Goal: Obtain resource: Download file/media

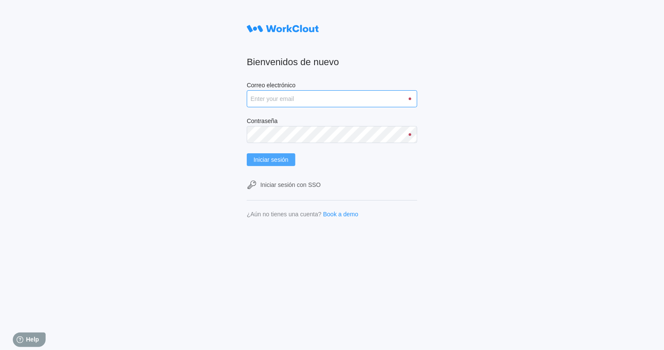
type input "clara.mastria@tradebe.com"
click at [274, 161] on span "Iniciar sesión" at bounding box center [271, 160] width 35 height 6
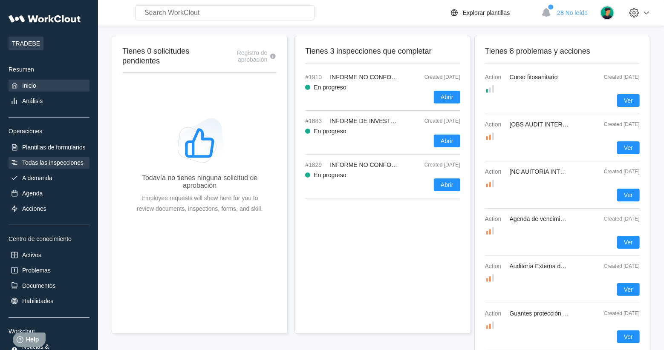
click at [60, 164] on div "Todas las inspecciones" at bounding box center [52, 162] width 61 height 7
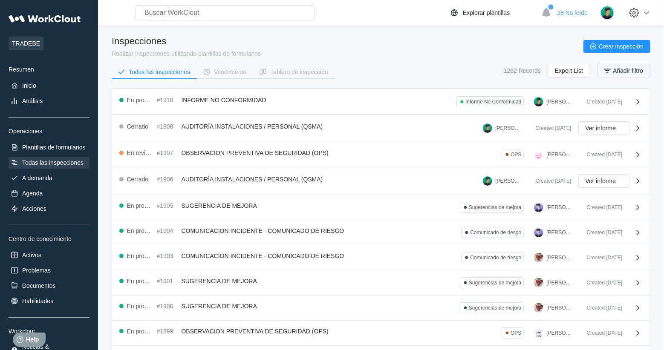
click at [625, 68] on span "Añadir filtro" at bounding box center [628, 71] width 30 height 6
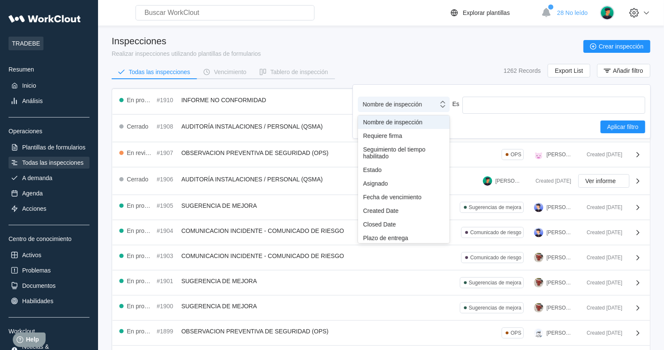
click at [422, 105] on div "Nombre de inspección" at bounding box center [392, 104] width 59 height 7
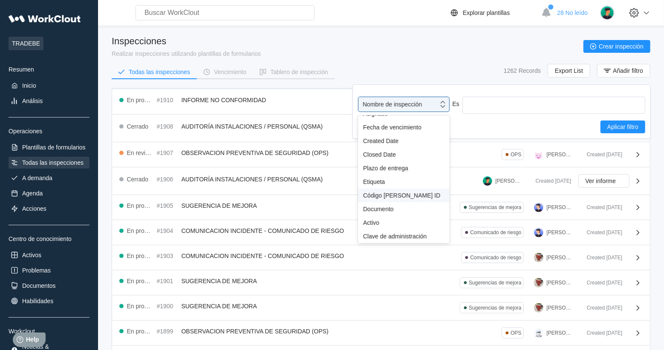
scroll to position [74, 0]
click at [376, 182] on div "Etiqueta" at bounding box center [403, 182] width 81 height 7
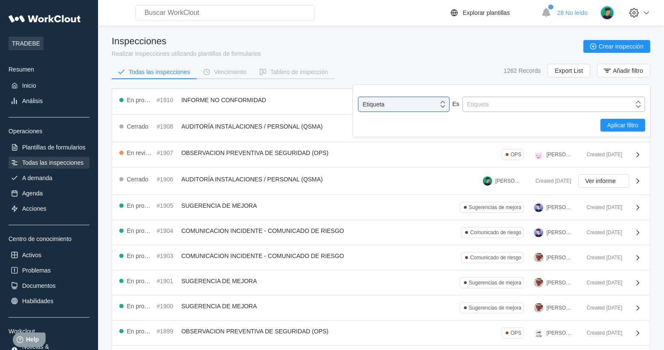
click at [537, 103] on div "Etiqueta" at bounding box center [548, 104] width 171 height 12
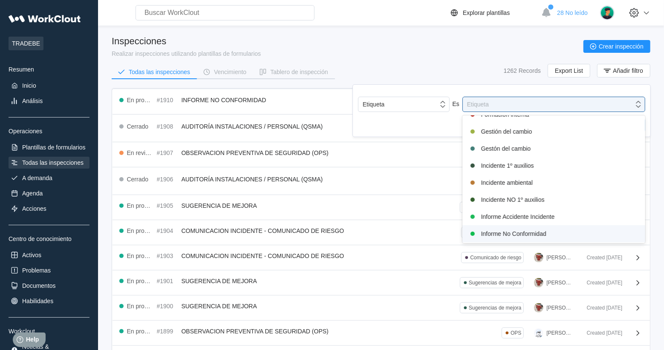
scroll to position [130, 0]
click at [595, 226] on div "Informe No Conformidad" at bounding box center [554, 233] width 183 height 17
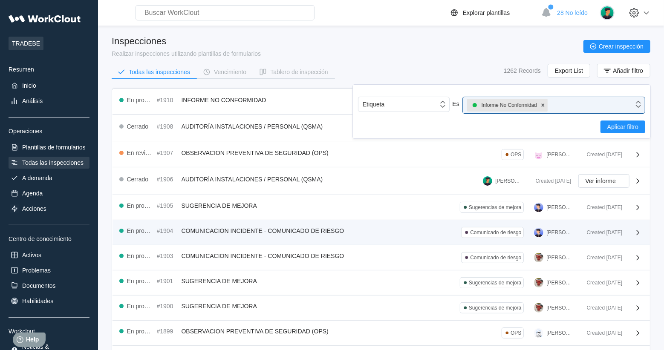
click at [595, 227] on div "Created 08/16/25" at bounding box center [611, 232] width 63 height 11
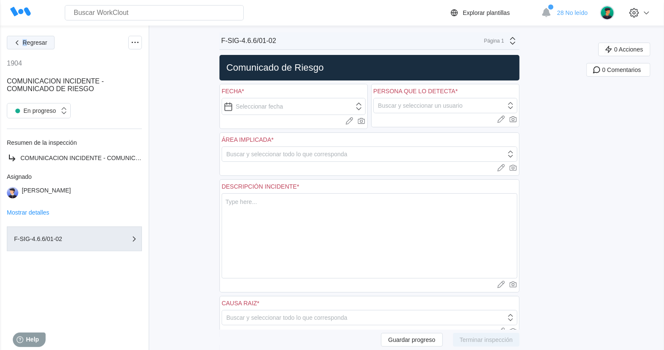
drag, startPoint x: 26, startPoint y: 34, endPoint x: 19, endPoint y: 43, distance: 11.9
click at [19, 43] on div "Regresar 1904 COMUNICACION INCIDENTE - COMUNICADO DE RIESGO En progreso Resumen…" at bounding box center [74, 333] width 149 height 615
click at [19, 43] on icon "button" at bounding box center [16, 42] width 9 height 9
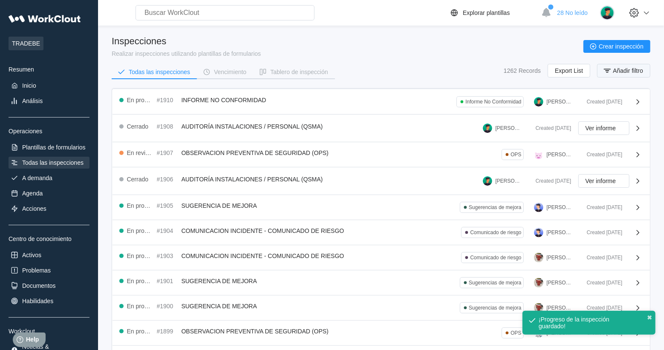
click at [619, 68] on span "Añadir filtro" at bounding box center [628, 71] width 30 height 6
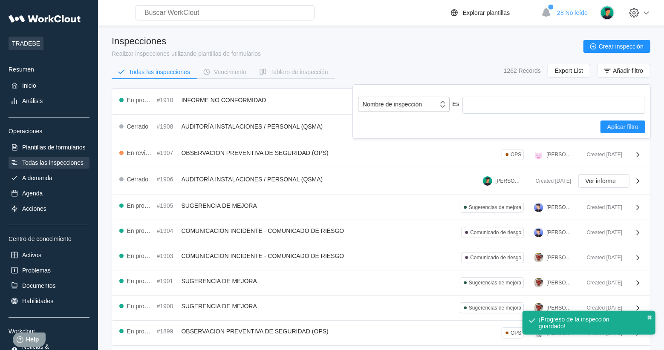
click at [405, 105] on div "Nombre de inspección" at bounding box center [392, 104] width 59 height 7
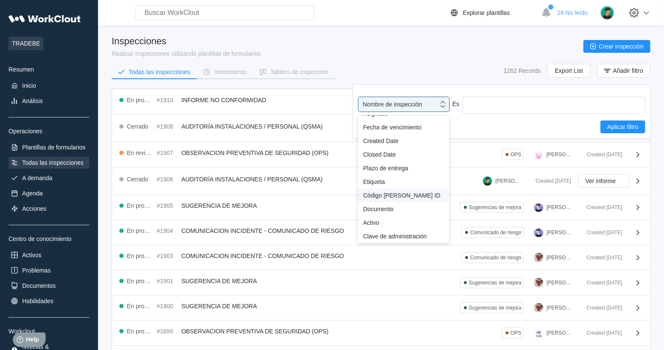
scroll to position [74, 0]
click at [375, 182] on div "Etiqueta" at bounding box center [403, 182] width 81 height 7
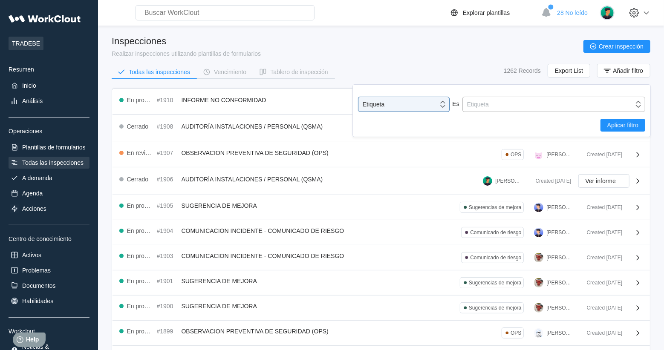
click at [567, 107] on div "Etiqueta" at bounding box center [548, 104] width 171 height 12
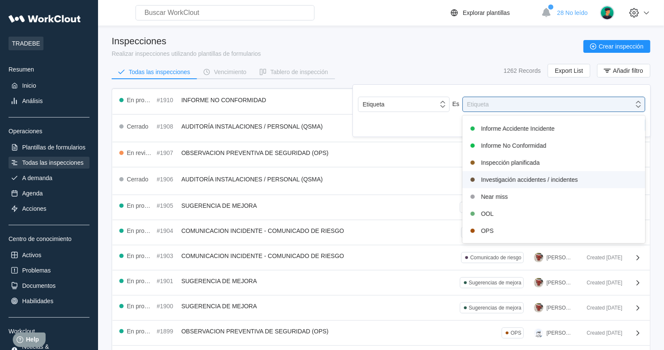
scroll to position [216, 0]
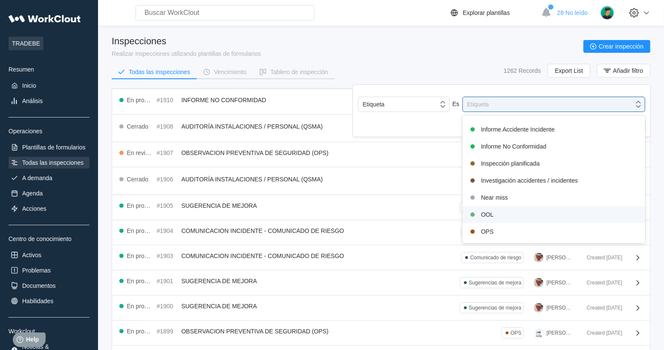
click at [573, 207] on div "OOL" at bounding box center [554, 214] width 183 height 17
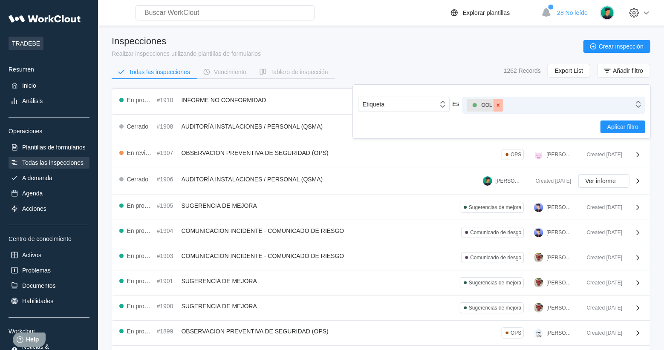
click at [497, 107] on icon at bounding box center [498, 105] width 6 height 6
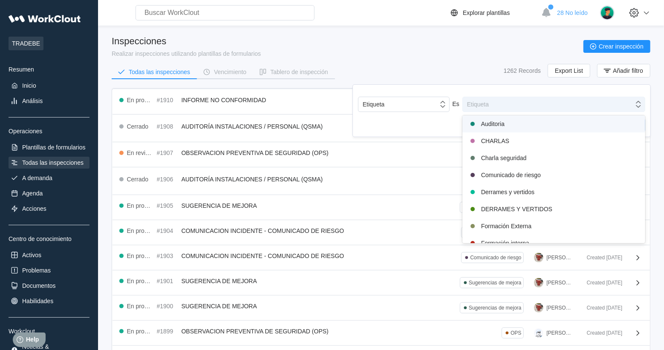
click at [489, 105] on div "Etiqueta" at bounding box center [548, 104] width 171 height 12
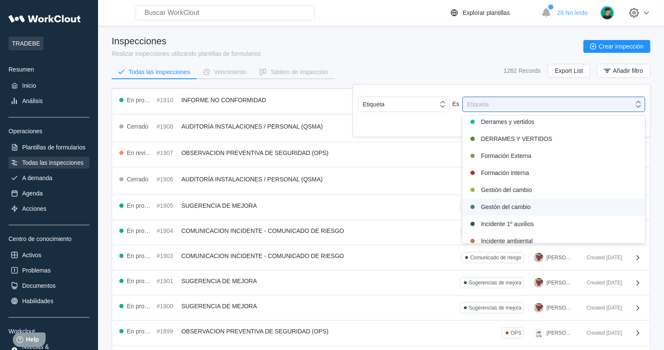
scroll to position [0, 0]
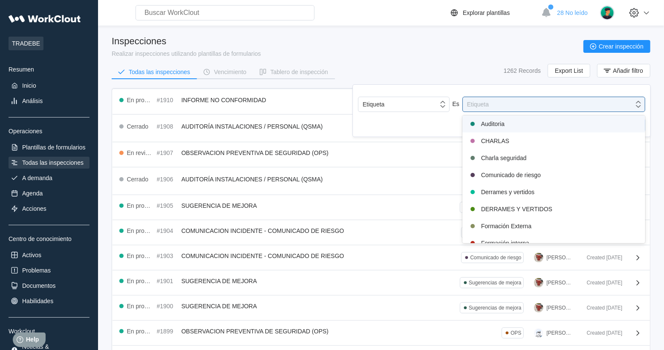
click at [518, 125] on div "Auditoria" at bounding box center [554, 124] width 173 height 10
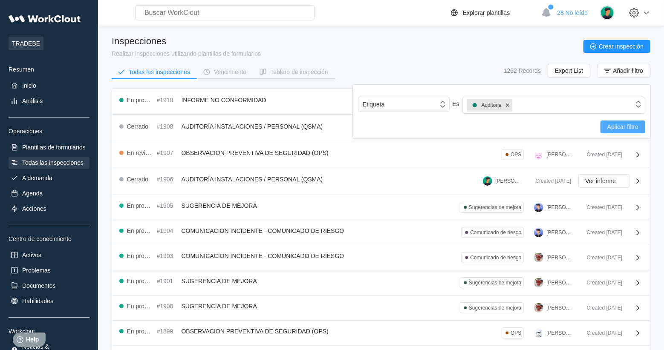
click at [642, 127] on button "Aplicar filtro" at bounding box center [623, 127] width 45 height 13
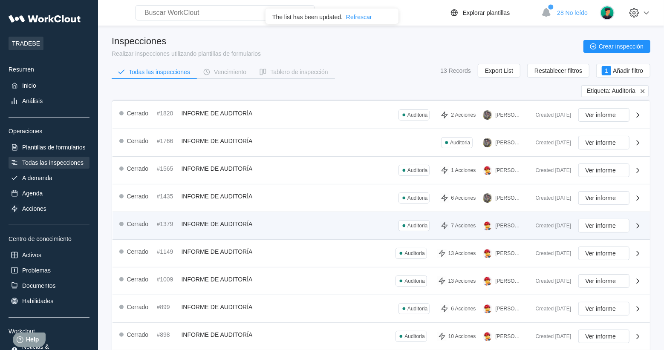
click at [184, 226] on span "INFORME DE AUDITORÍA" at bounding box center [217, 224] width 71 height 7
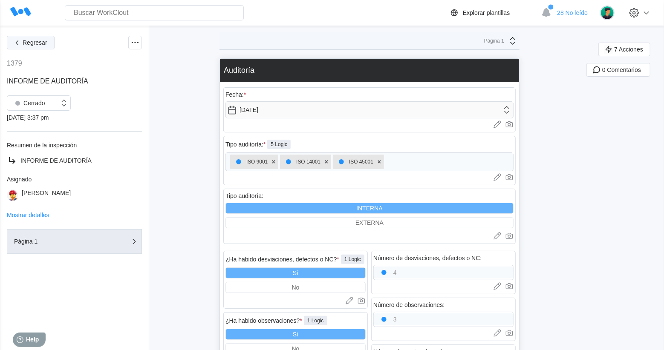
click at [34, 40] on span "Regresar" at bounding box center [35, 43] width 25 height 6
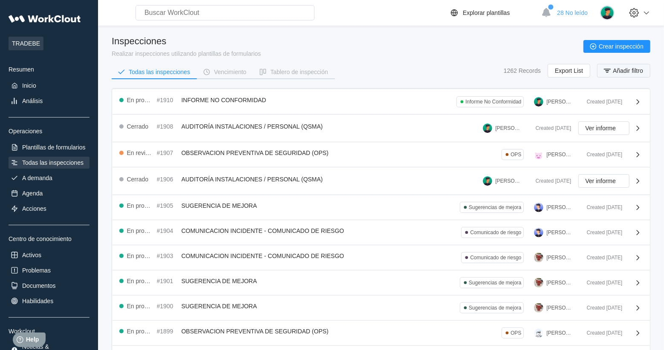
click at [640, 69] on span "Añadir filtro" at bounding box center [628, 71] width 30 height 6
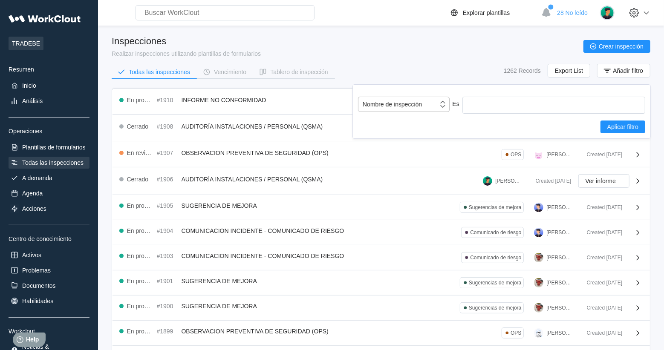
click at [396, 104] on div "Nombre de inspección" at bounding box center [392, 104] width 59 height 7
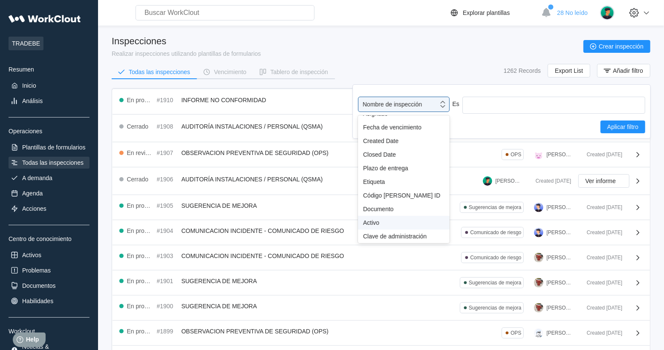
scroll to position [74, 0]
click at [373, 179] on div "Etiqueta" at bounding box center [403, 182] width 81 height 7
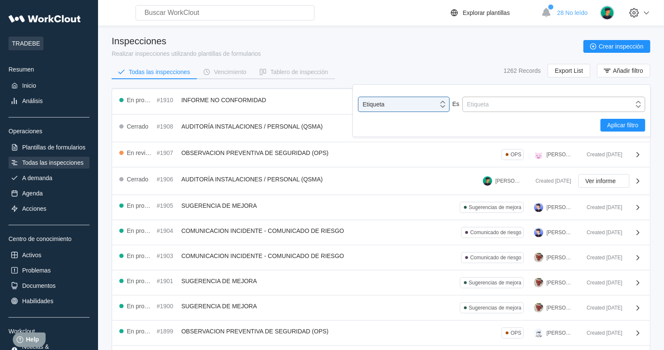
click at [503, 109] on div "Etiqueta" at bounding box center [548, 104] width 171 height 12
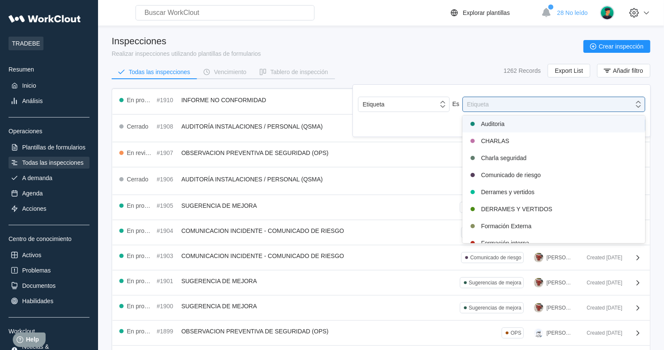
click at [487, 127] on div "Auditoria" at bounding box center [554, 124] width 173 height 10
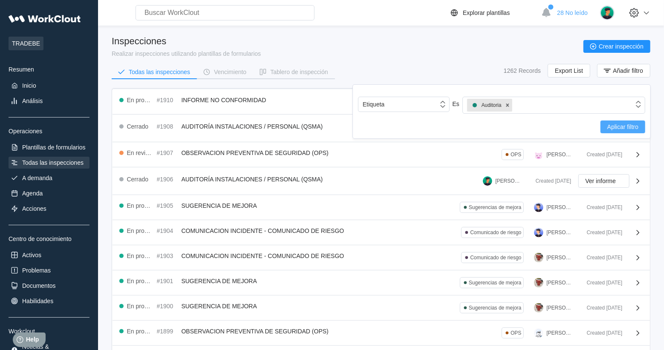
click at [618, 127] on span "Aplicar filtro" at bounding box center [622, 127] width 31 height 6
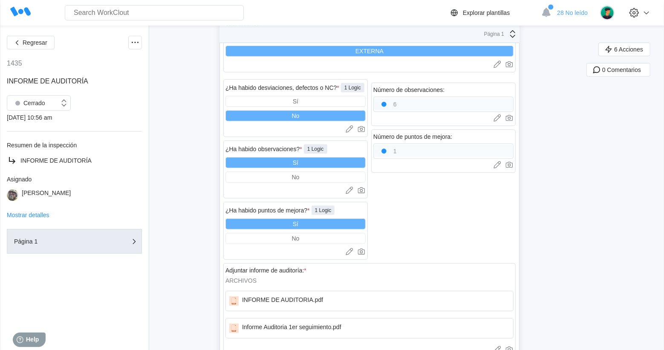
scroll to position [202, 0]
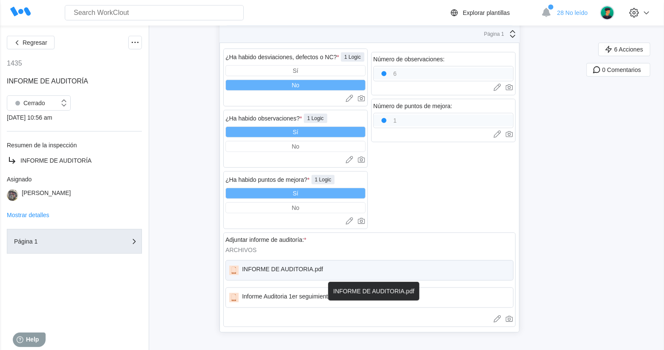
click at [290, 269] on div "INFORME DE AUDITORIA.pdf" at bounding box center [282, 270] width 81 height 9
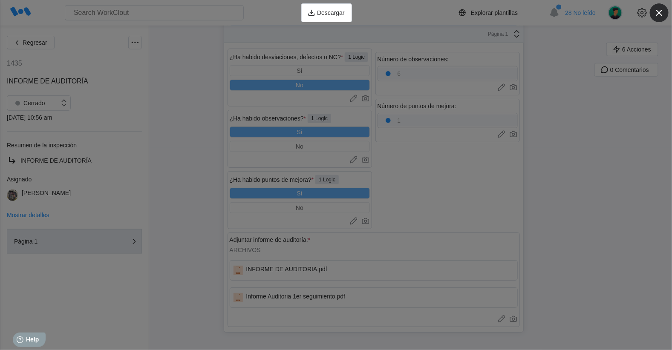
click at [661, 14] on icon "button" at bounding box center [659, 13] width 6 height 6
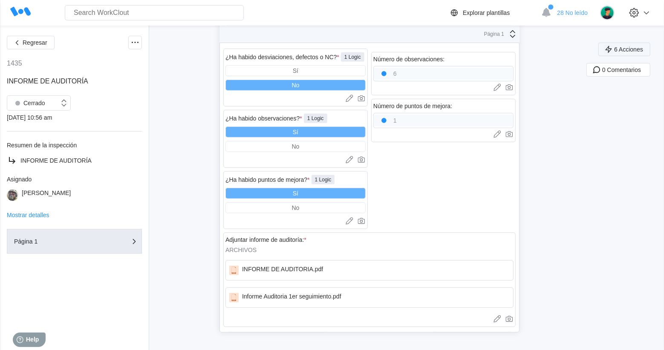
click at [630, 48] on span "6 Acciones" at bounding box center [628, 49] width 29 height 6
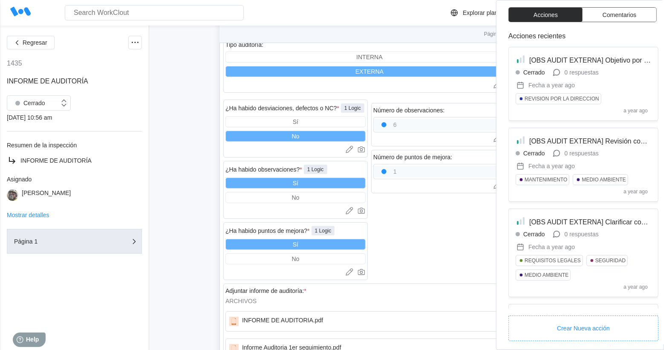
scroll to position [185, 0]
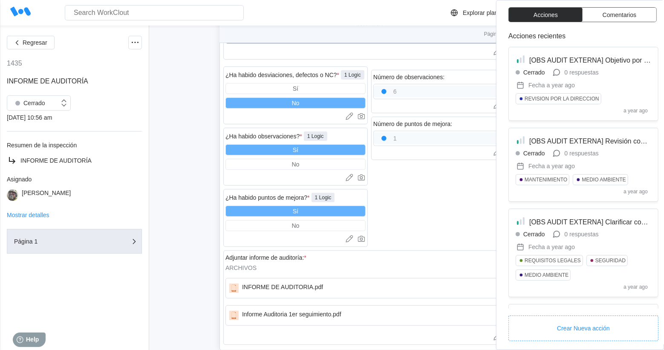
click at [158, 106] on div "Regresar 1435 INFORME DE AUDITORÍA Cerrado 07/01/24 - 10:56 am Resumen de la in…" at bounding box center [332, 105] width 664 height 529
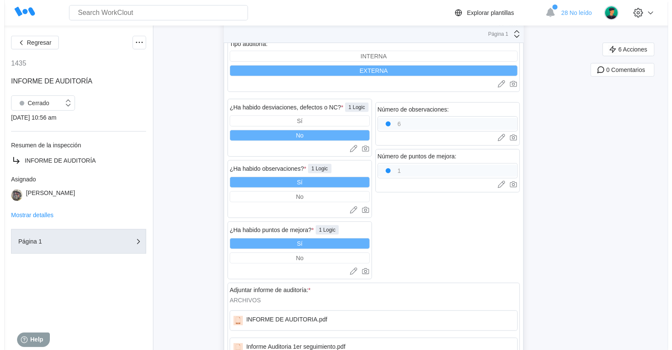
scroll to position [202, 0]
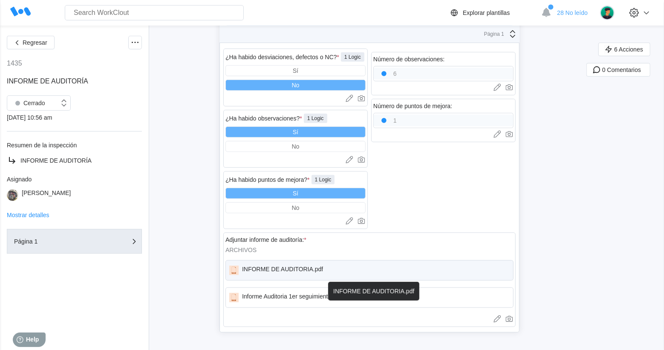
click at [278, 269] on div "INFORME DE AUDITORIA.pdf" at bounding box center [282, 270] width 81 height 9
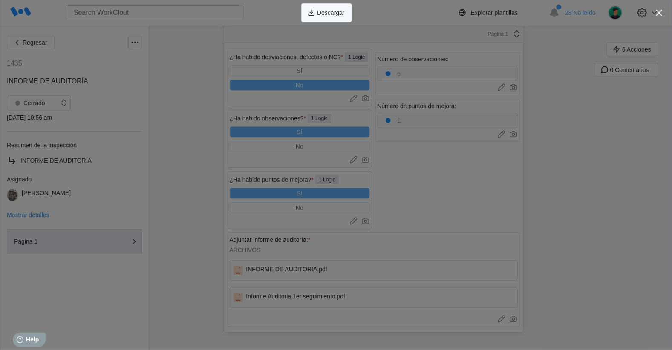
click at [340, 13] on span "Descargar" at bounding box center [331, 13] width 28 height 6
click at [659, 12] on icon "button" at bounding box center [659, 13] width 6 height 6
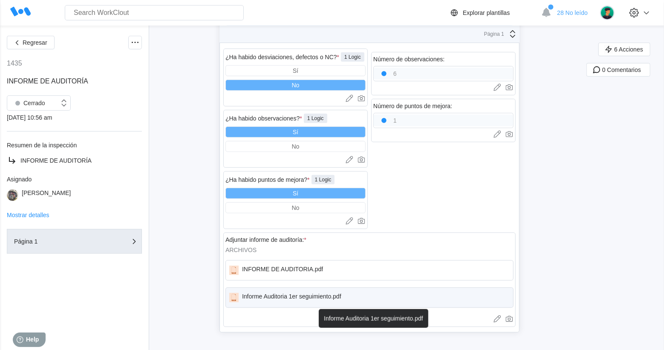
click at [281, 294] on div "Informe Auditoria 1er seguimiento.pdf" at bounding box center [291, 297] width 99 height 9
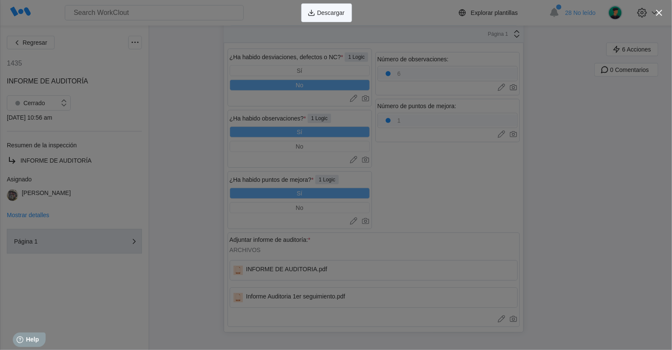
click at [324, 11] on span "Descargar" at bounding box center [331, 13] width 28 height 6
